Goal: Transaction & Acquisition: Purchase product/service

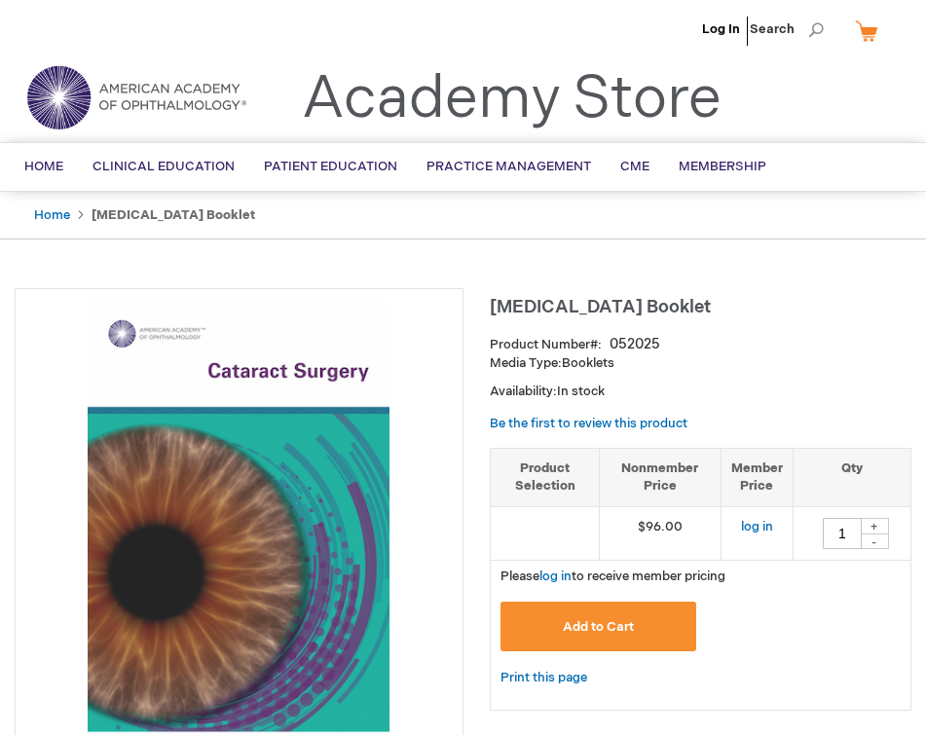
type input "1"
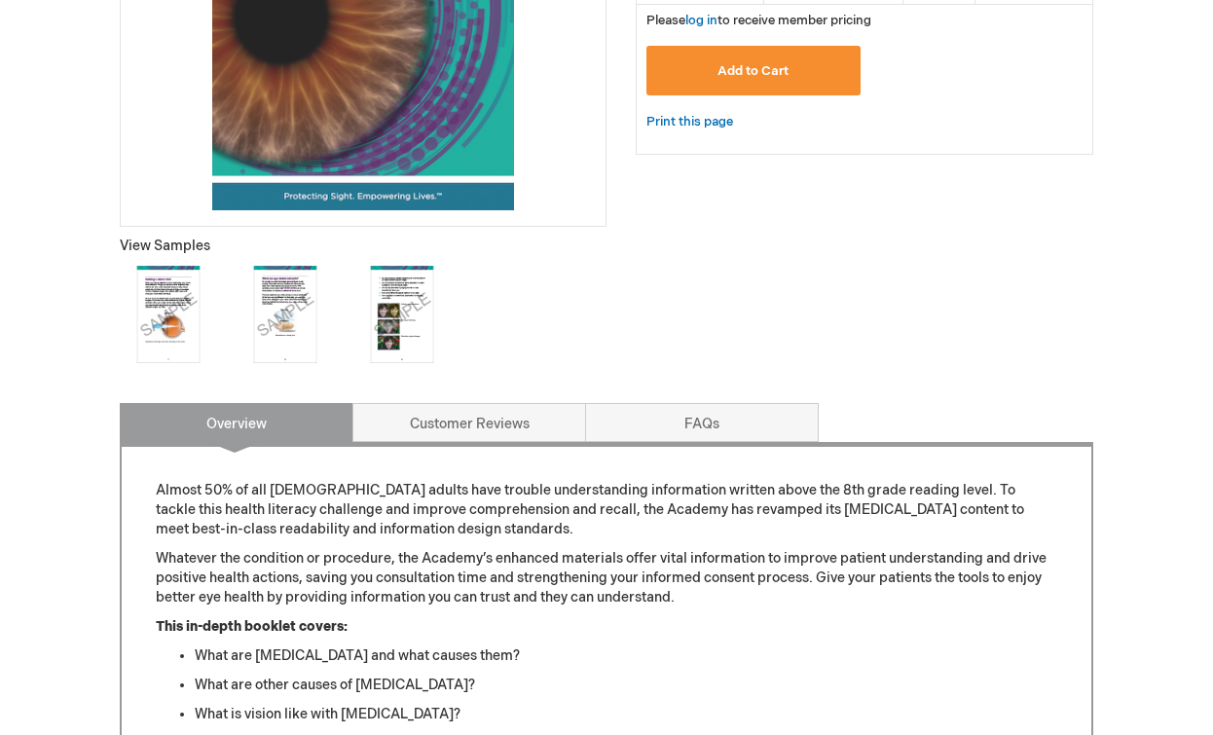
scroll to position [558, 0]
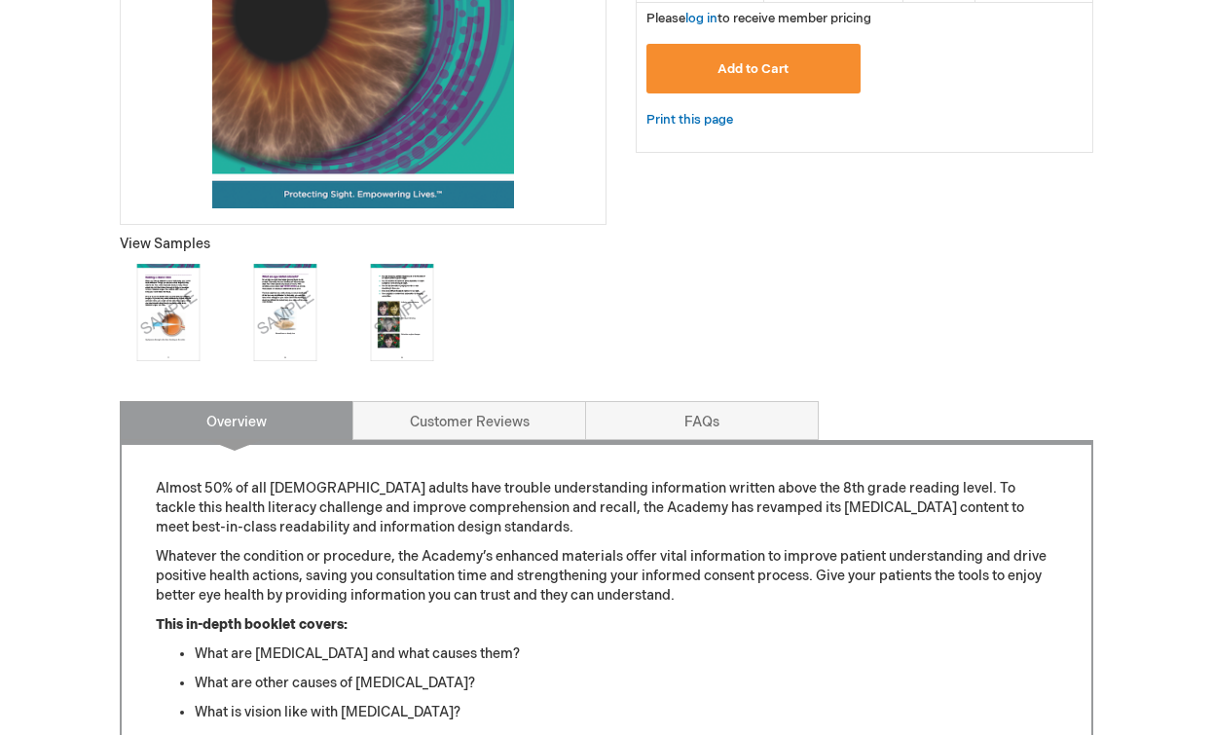
click at [175, 321] on img at bounding box center [168, 312] width 97 height 97
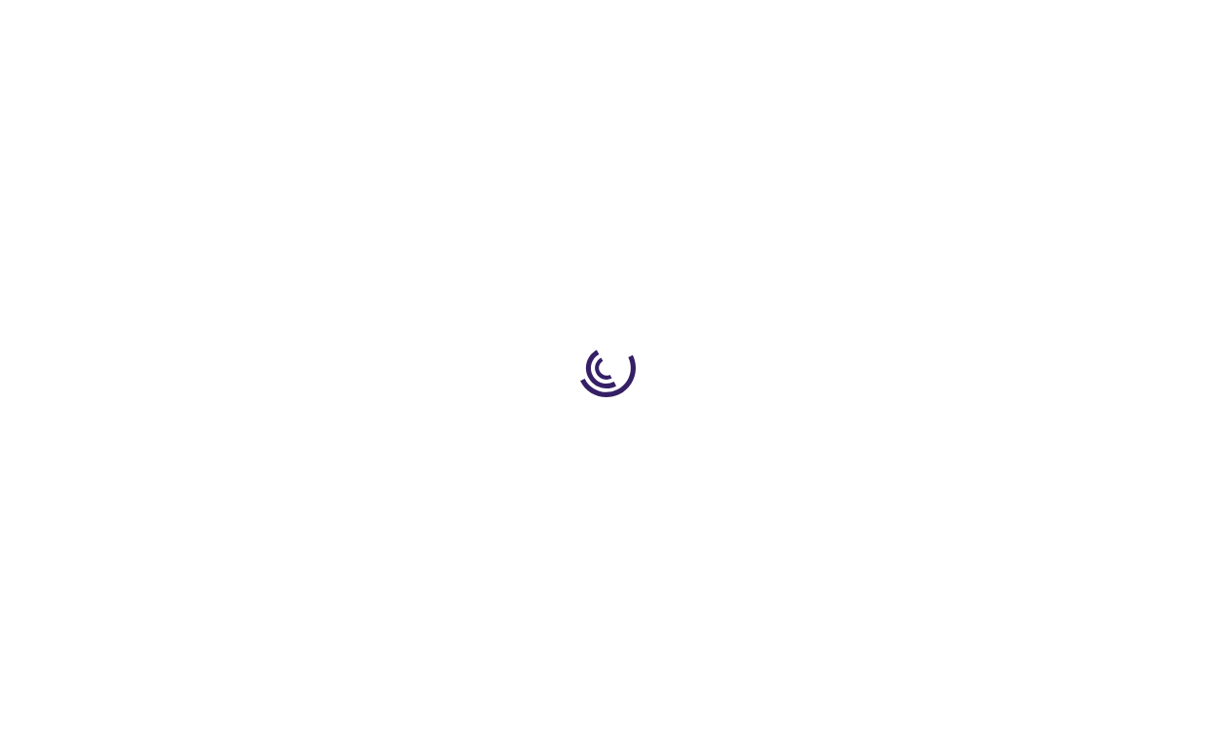
type input "1"
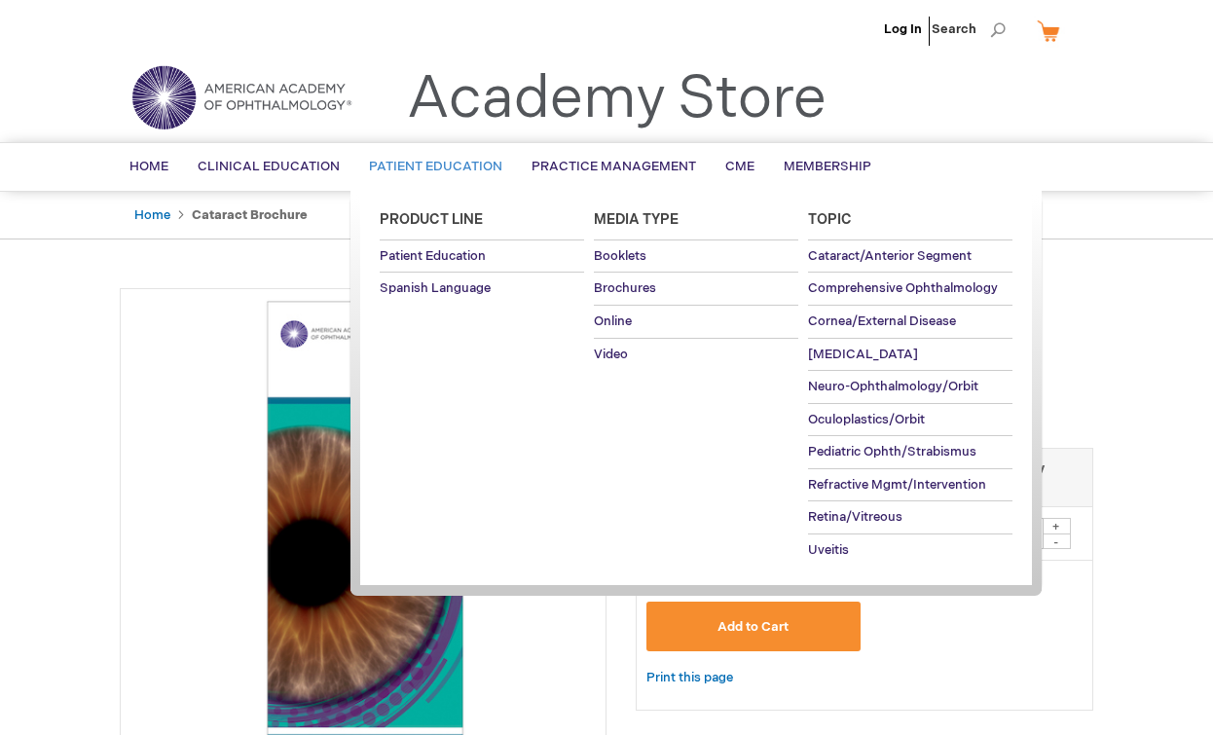
click at [400, 174] on link "Patient Education" at bounding box center [435, 167] width 163 height 48
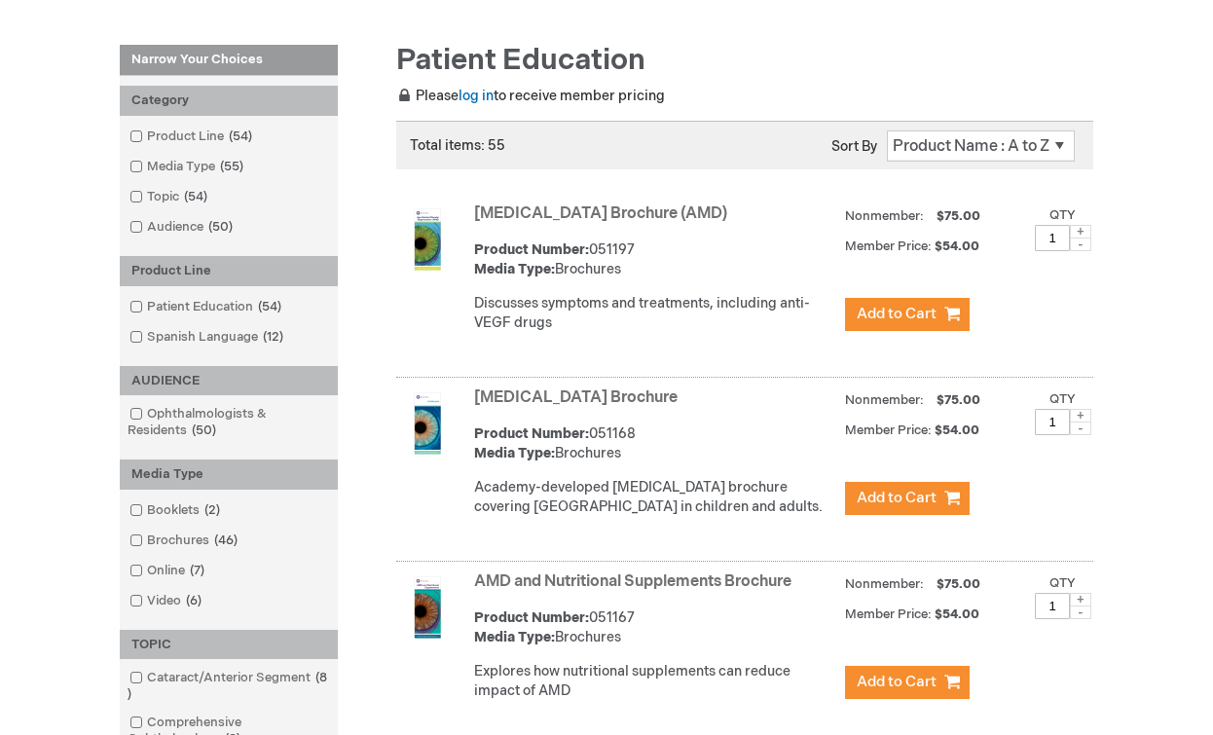
scroll to position [258, 0]
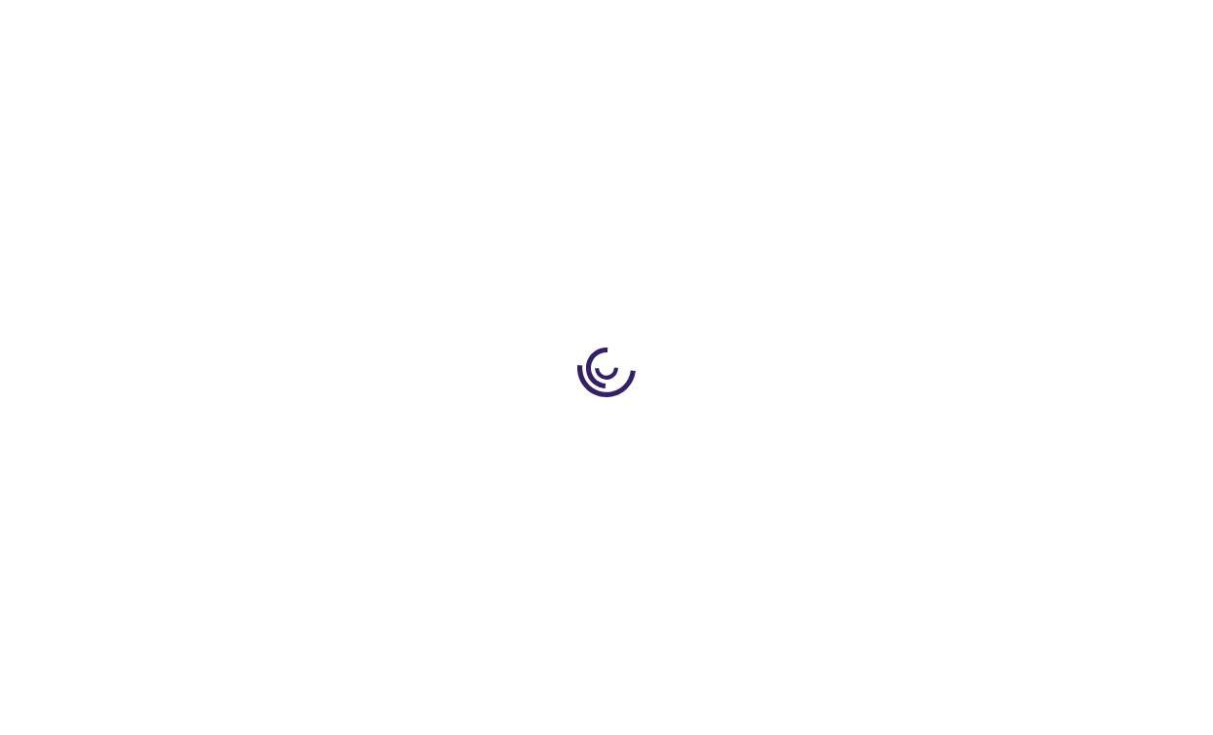
type input "1"
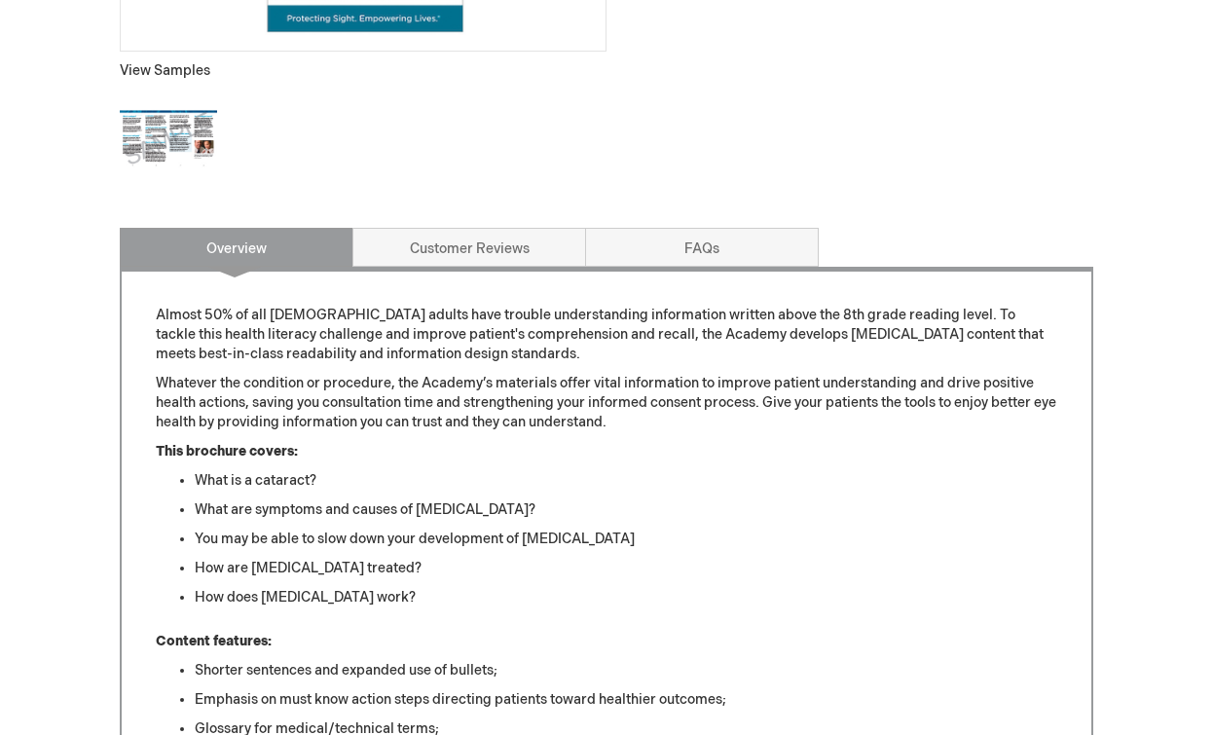
scroll to position [797, 0]
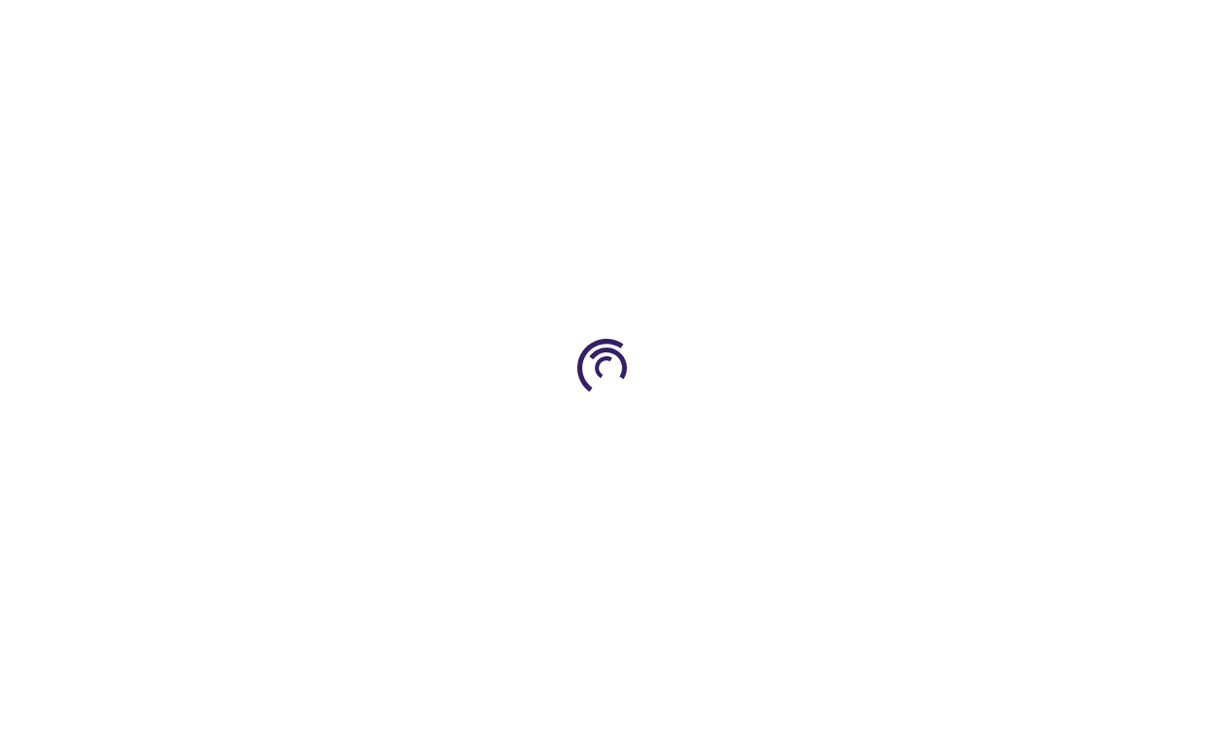
type input "1"
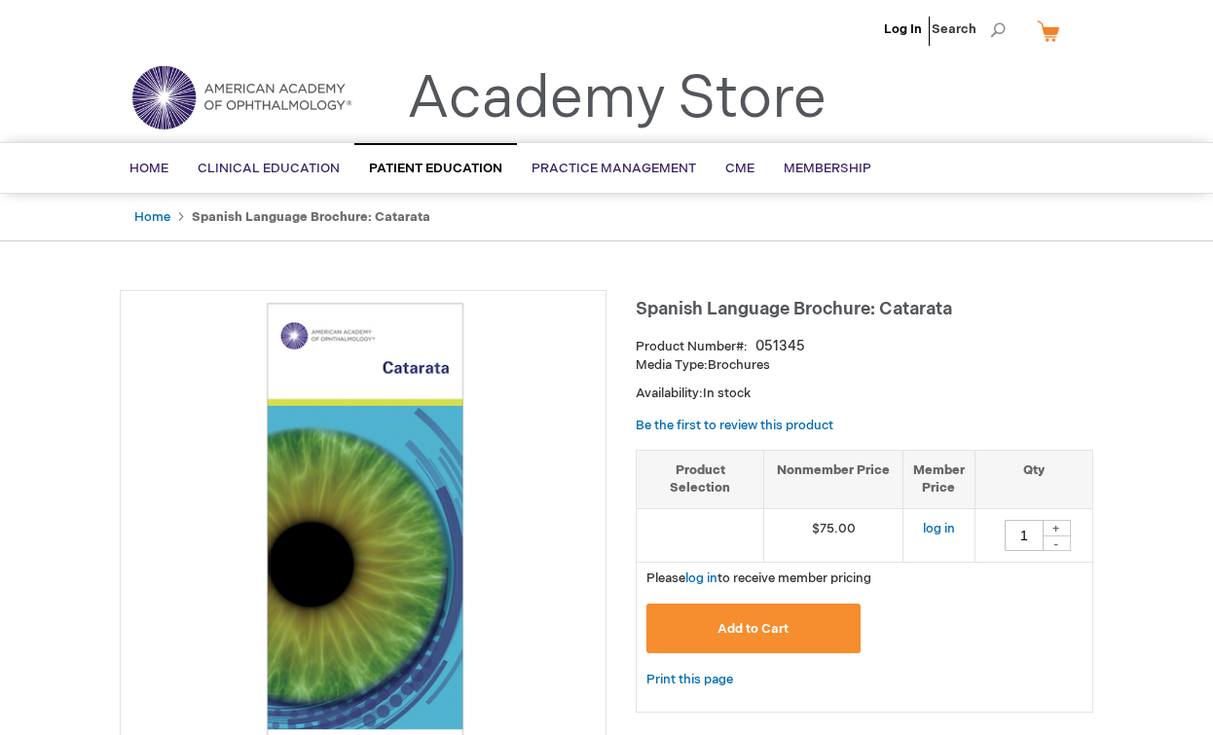
type input "1"
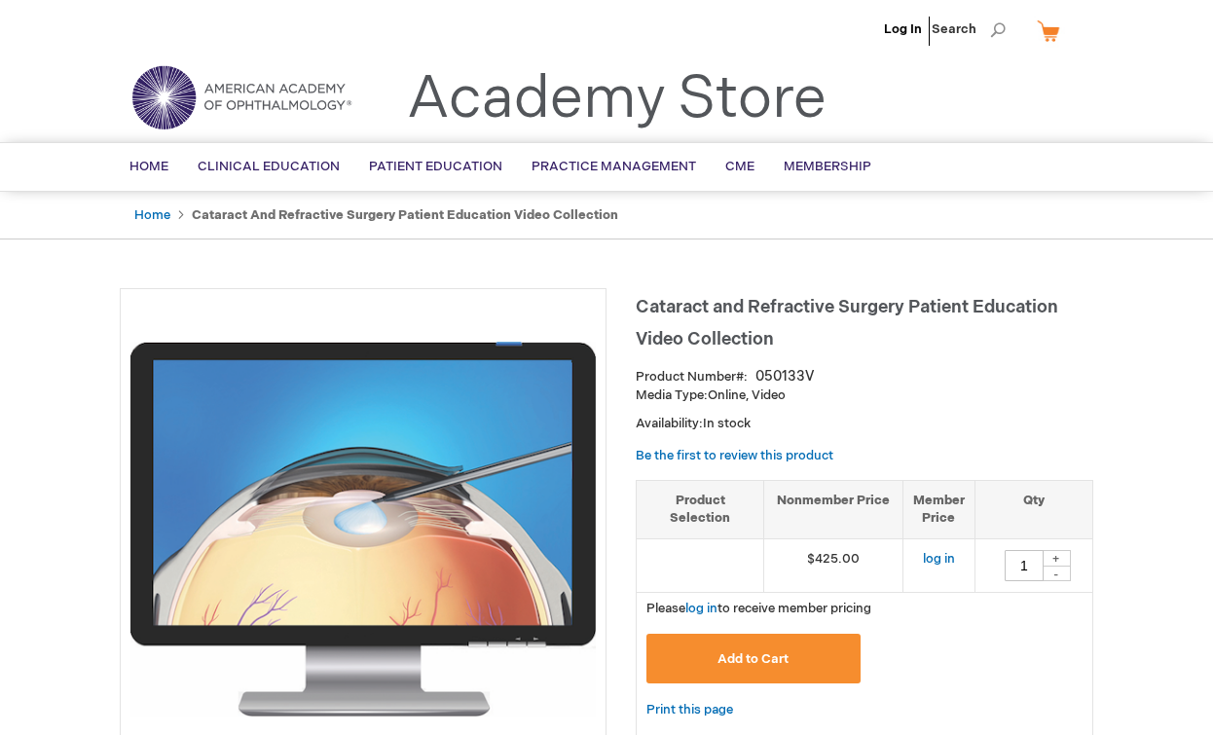
type input "1"
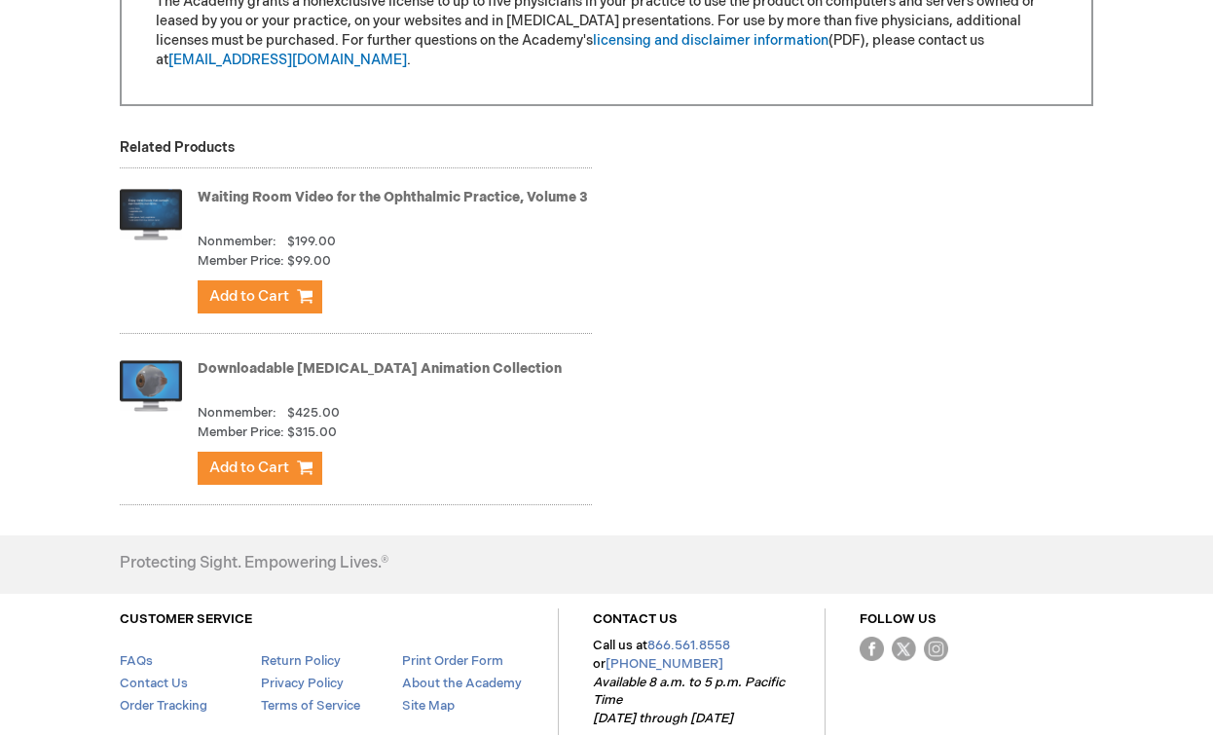
scroll to position [2552, 0]
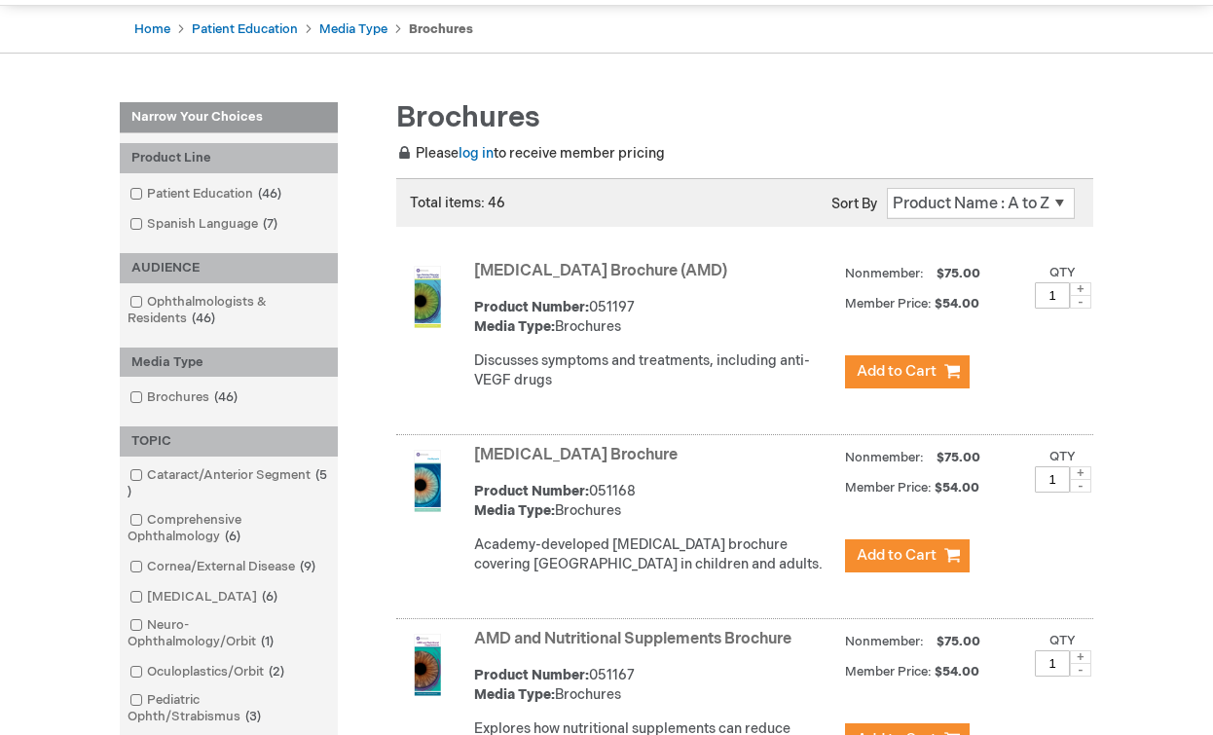
scroll to position [192, 0]
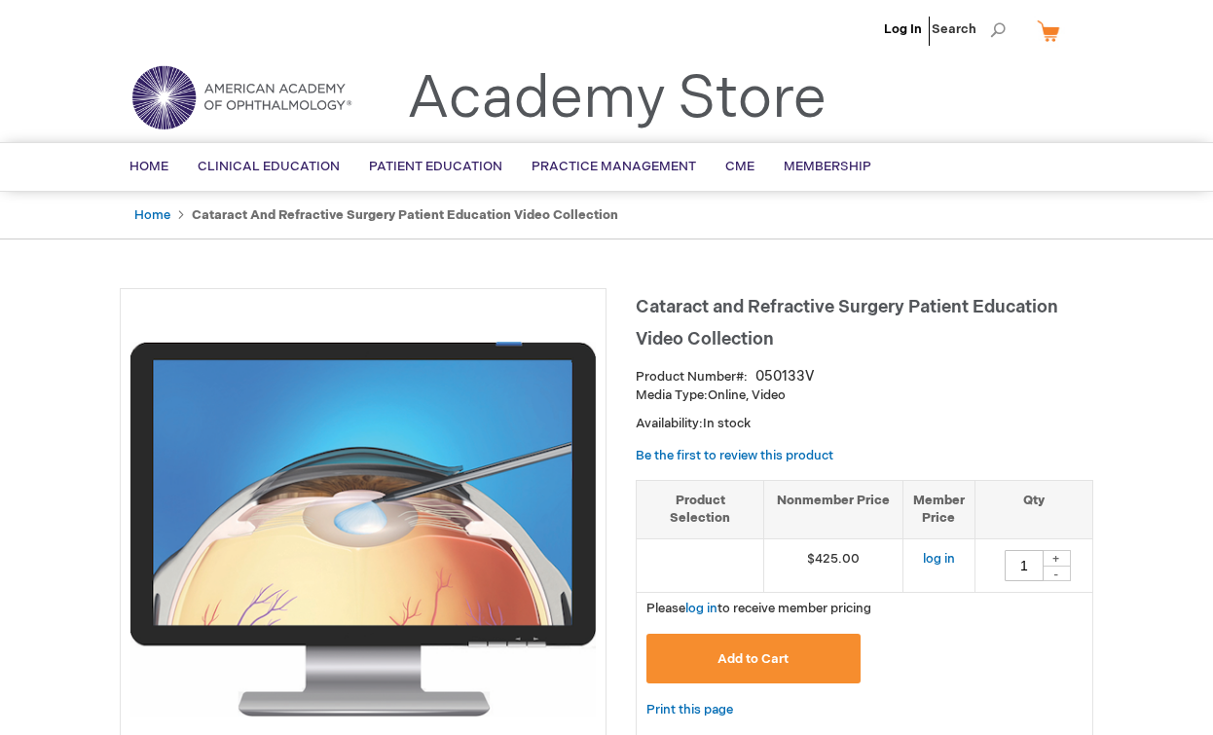
type input "1"
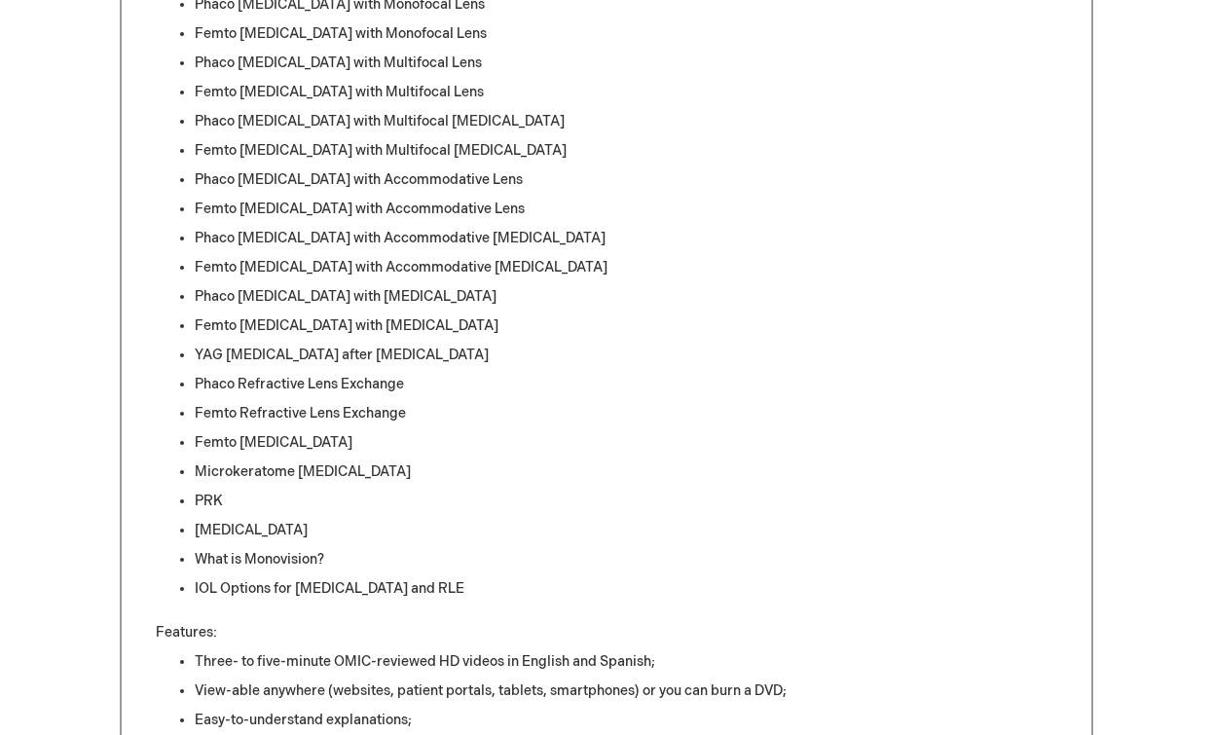
scroll to position [1917, 0]
